Goal: Task Accomplishment & Management: Manage account settings

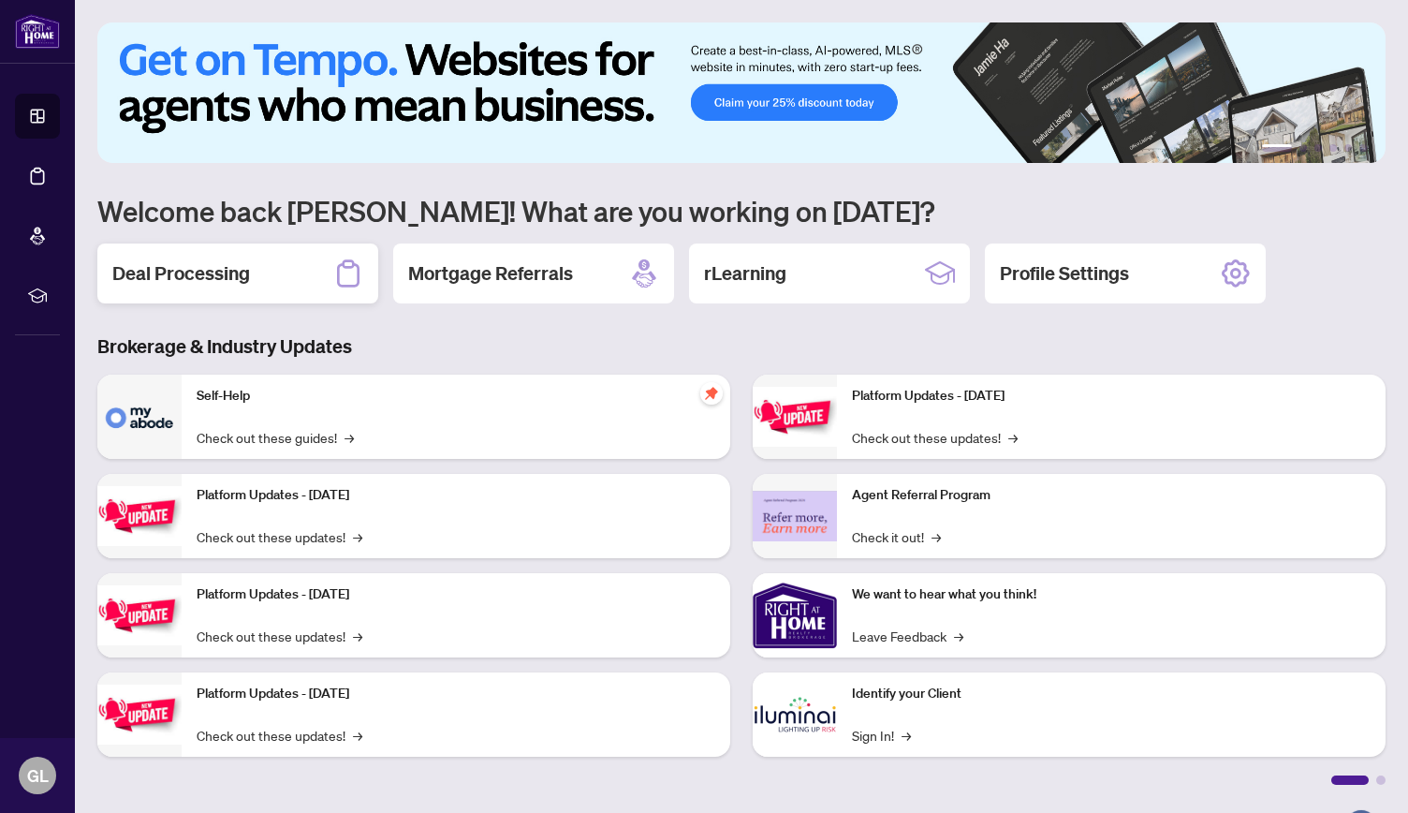
click at [234, 274] on h2 "Deal Processing" at bounding box center [181, 273] width 138 height 26
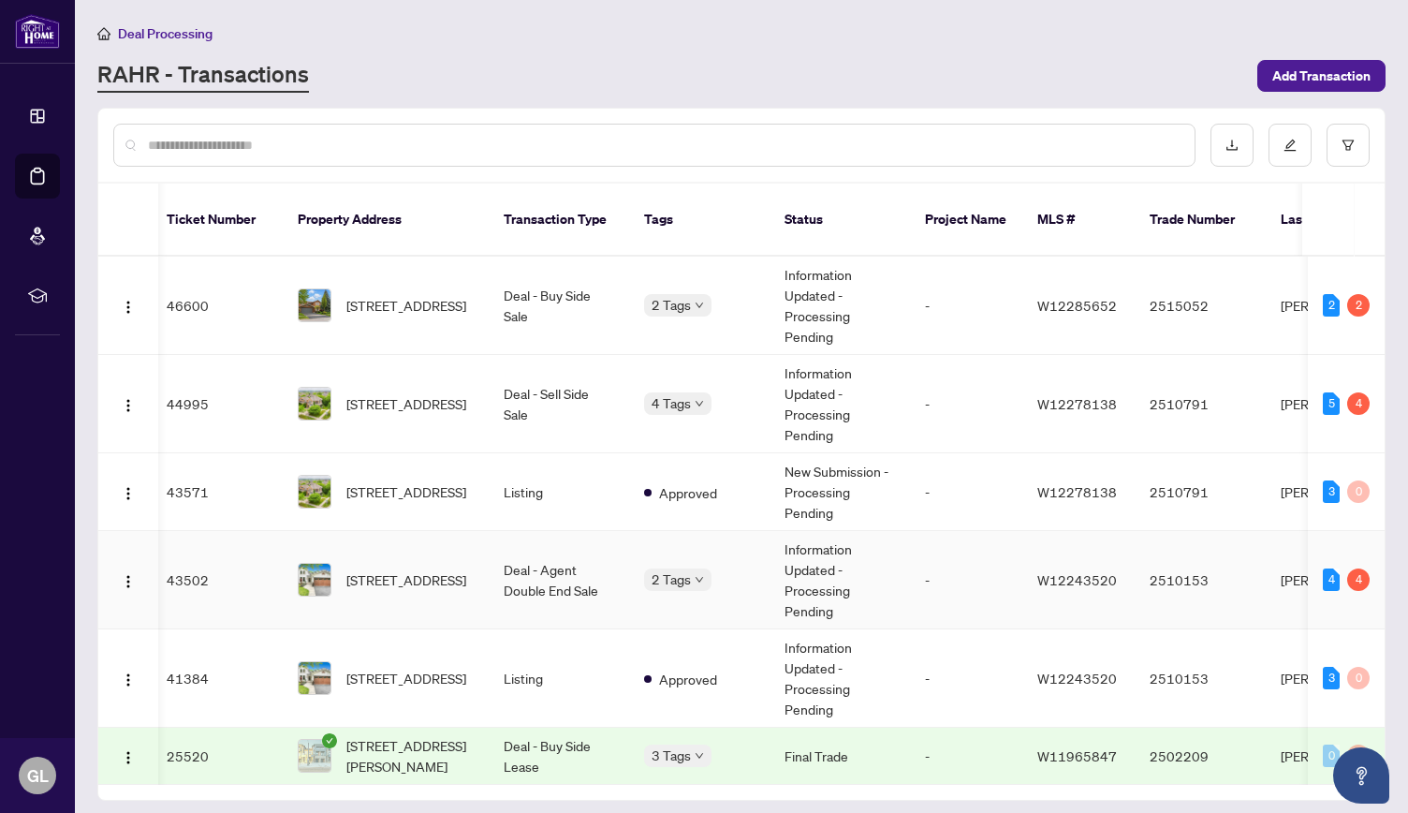
scroll to position [0, 7]
click at [417, 393] on span "[STREET_ADDRESS]" at bounding box center [405, 403] width 120 height 21
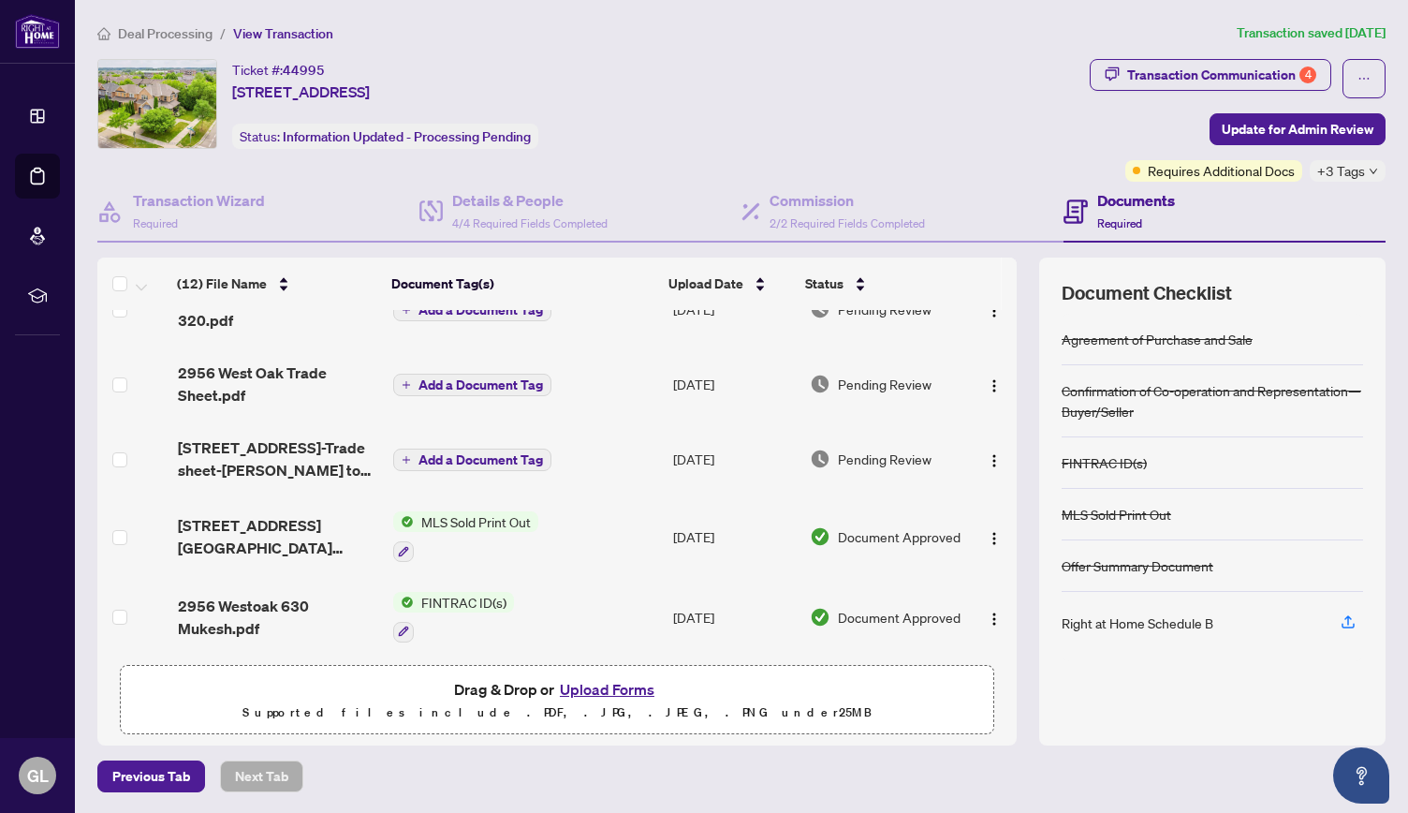
scroll to position [297, 0]
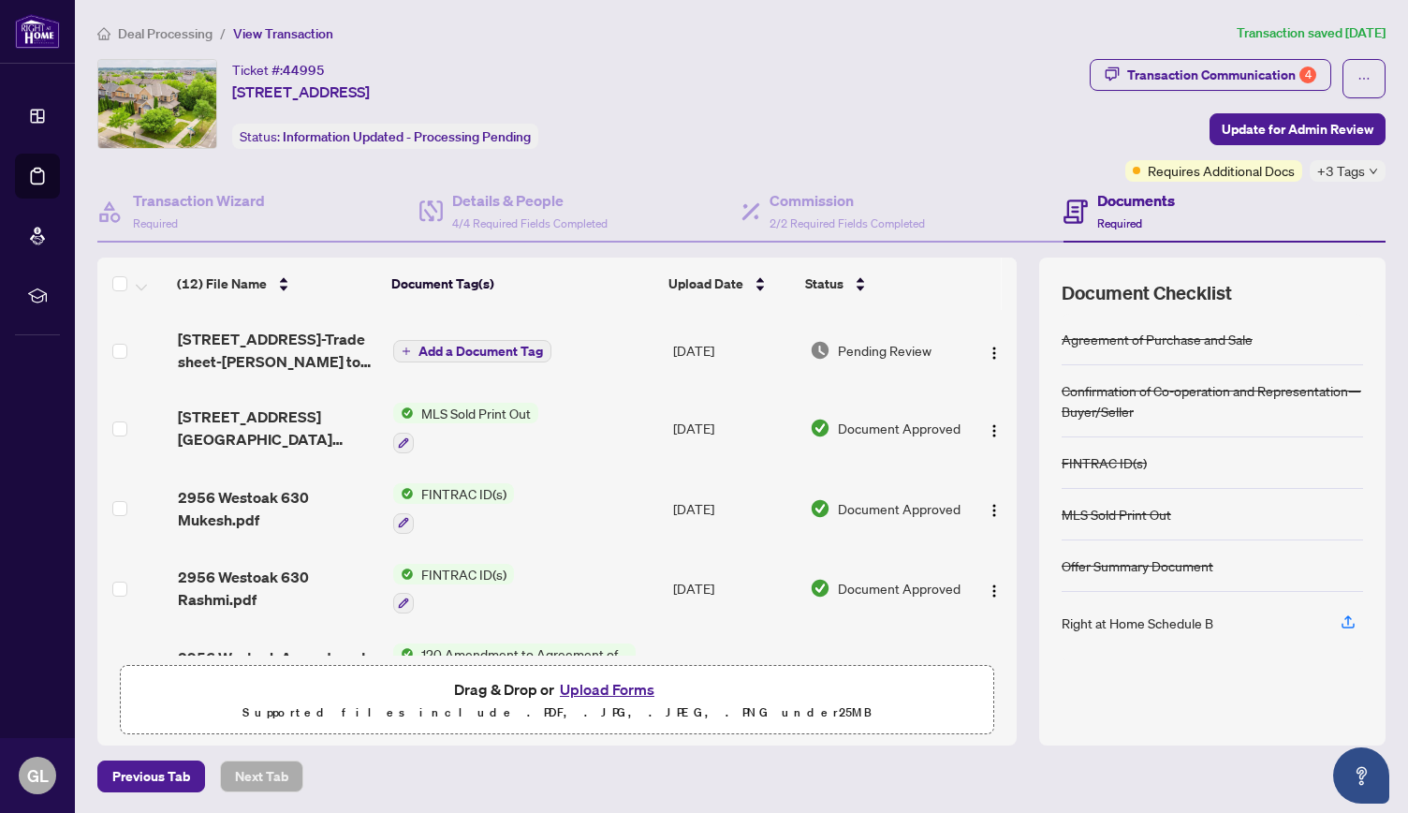
click at [609, 688] on button "Upload Forms" at bounding box center [607, 689] width 106 height 24
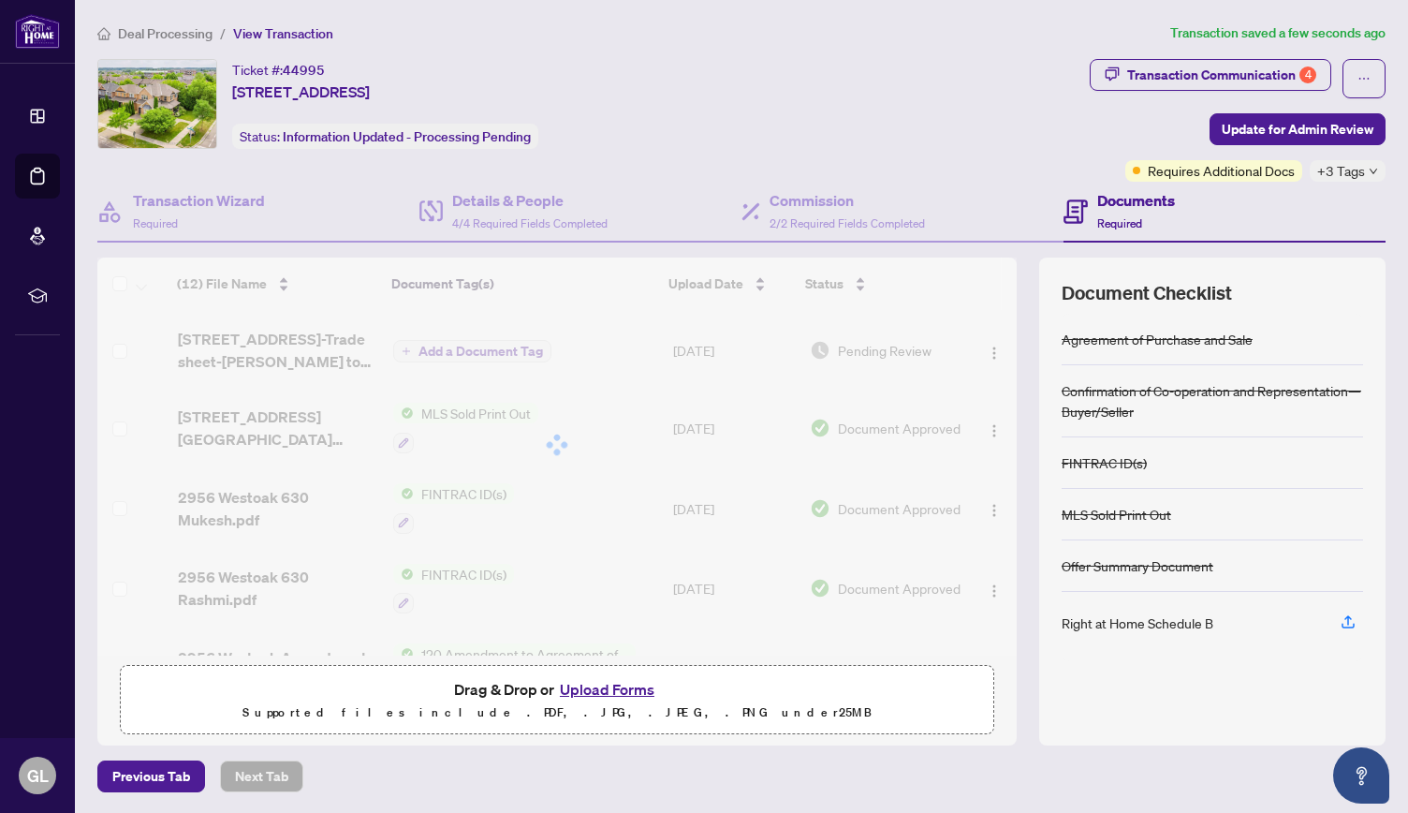
scroll to position [0, 0]
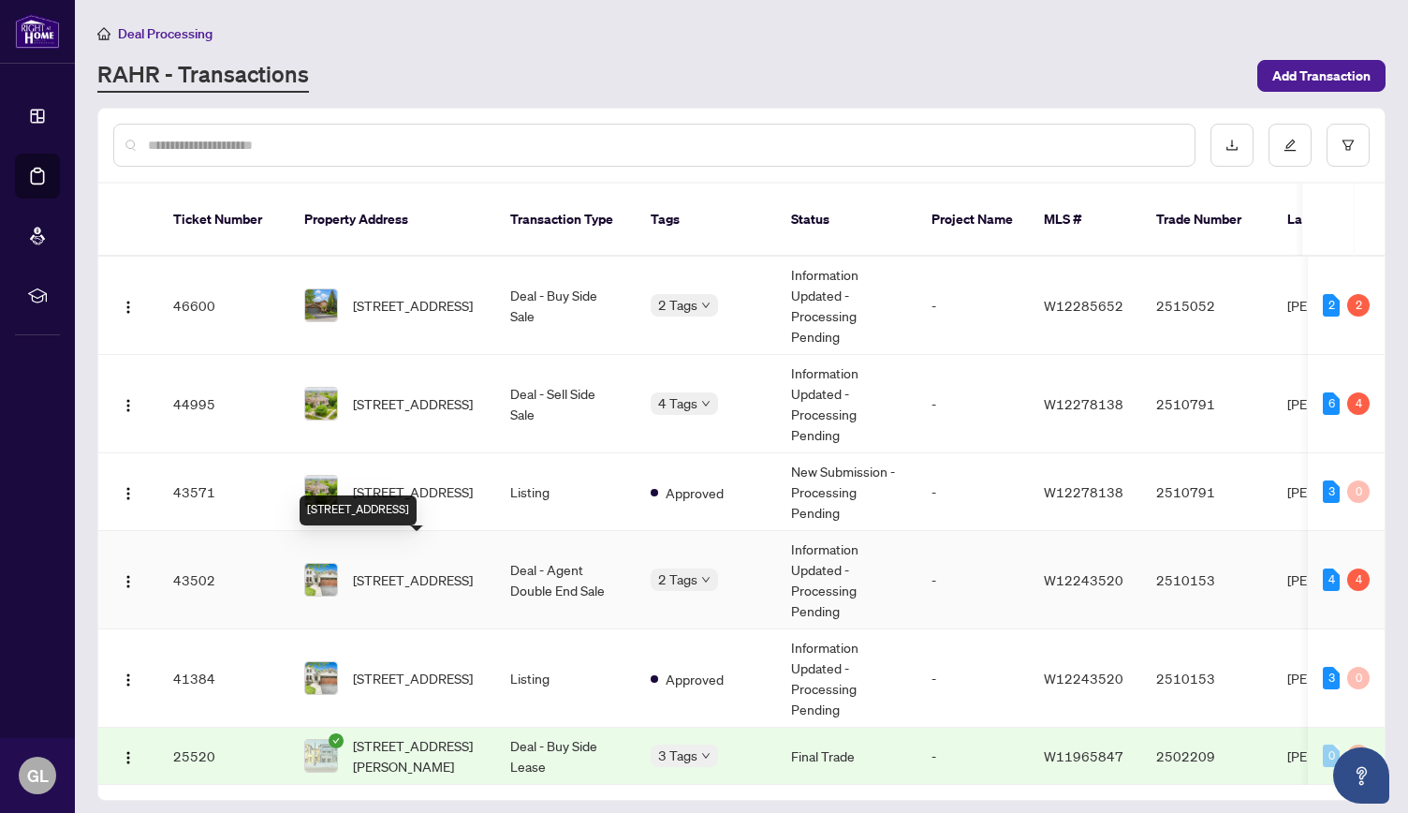
click at [388, 569] on span "[STREET_ADDRESS]" at bounding box center [413, 579] width 120 height 21
